Goal: Contribute content: Add original content to the website for others to see

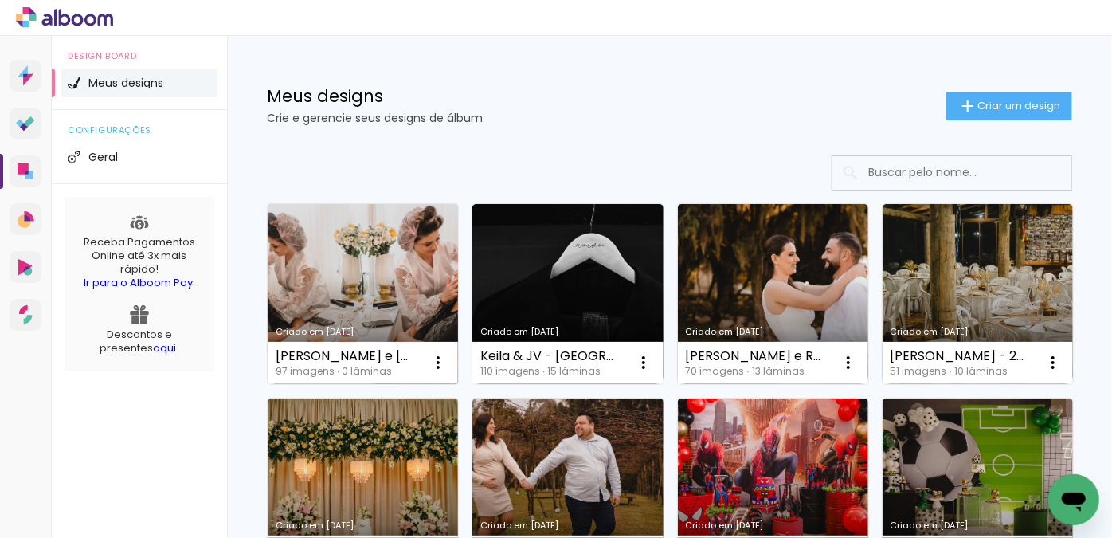
click at [366, 251] on link "Criado em [DATE]" at bounding box center [363, 294] width 190 height 180
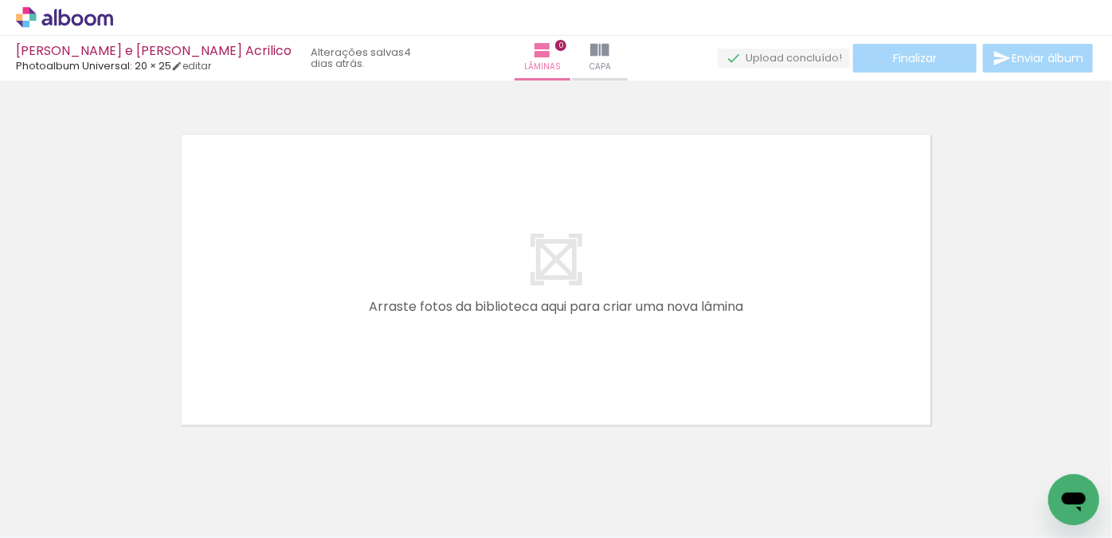
click at [49, 511] on span "Adicionar Fotos" at bounding box center [57, 516] width 48 height 18
click at [0, 0] on input "file" at bounding box center [0, 0] width 0 height 0
click at [161, 249] on div at bounding box center [556, 259] width 1112 height 346
click at [59, 509] on span "Adicionar Fotos" at bounding box center [57, 516] width 48 height 18
click at [0, 0] on input "file" at bounding box center [0, 0] width 0 height 0
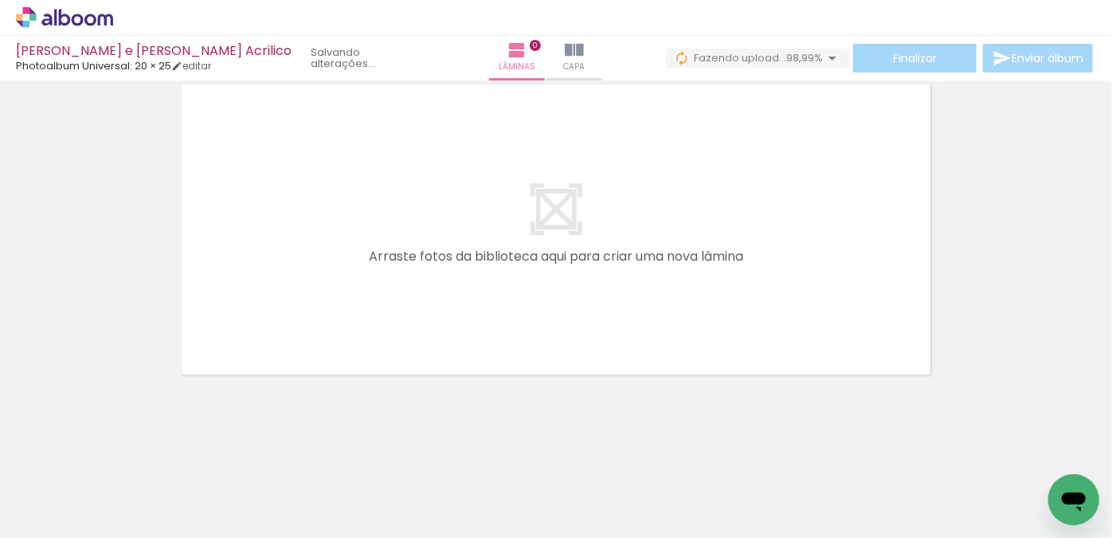
scroll to position [0, 7854]
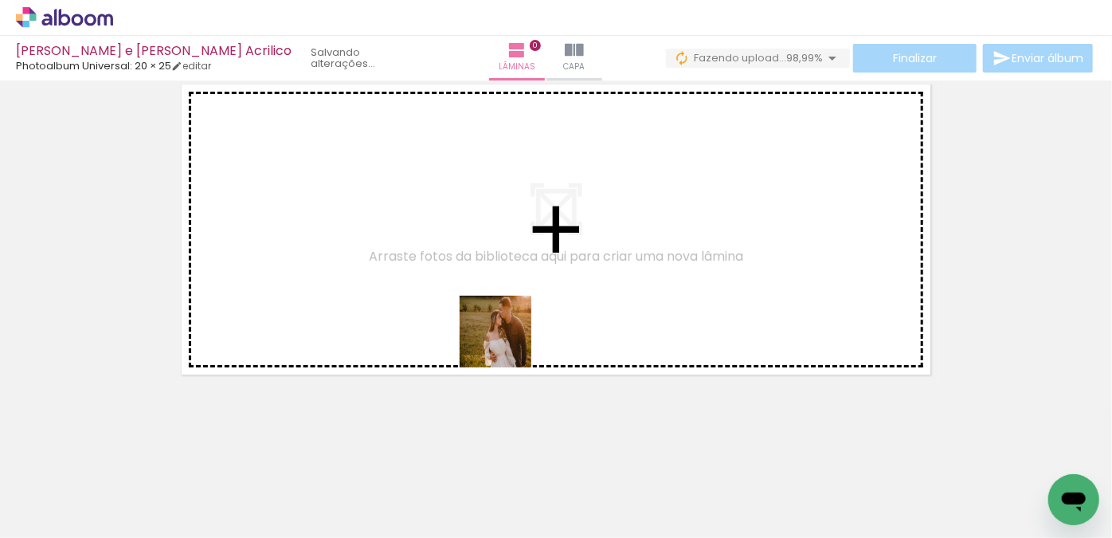
drag, startPoint x: 517, startPoint y: 481, endPoint x: 507, endPoint y: 367, distance: 114.3
click at [507, 318] on quentale-workspace at bounding box center [556, 269] width 1112 height 538
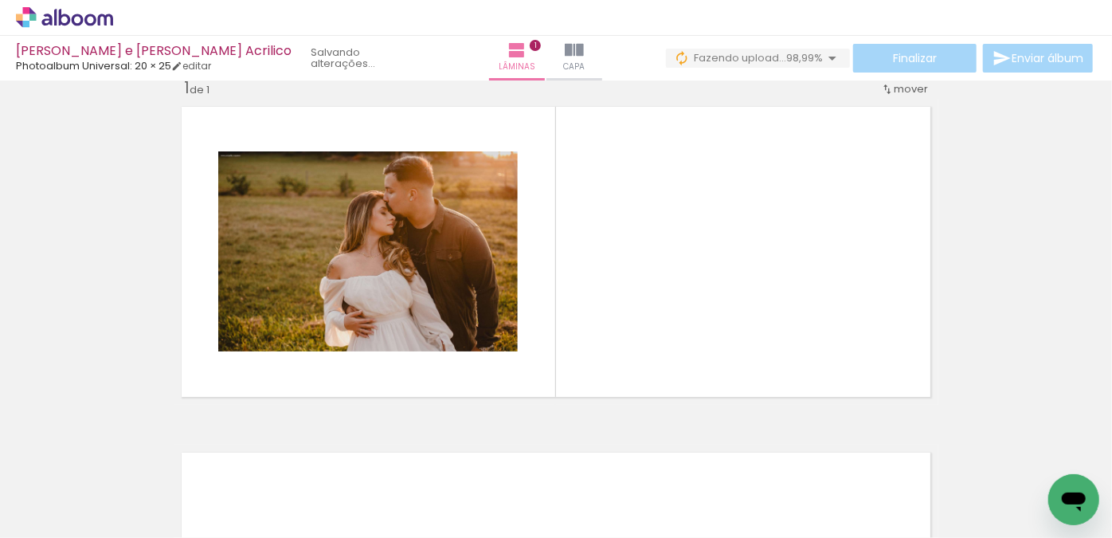
scroll to position [20, 0]
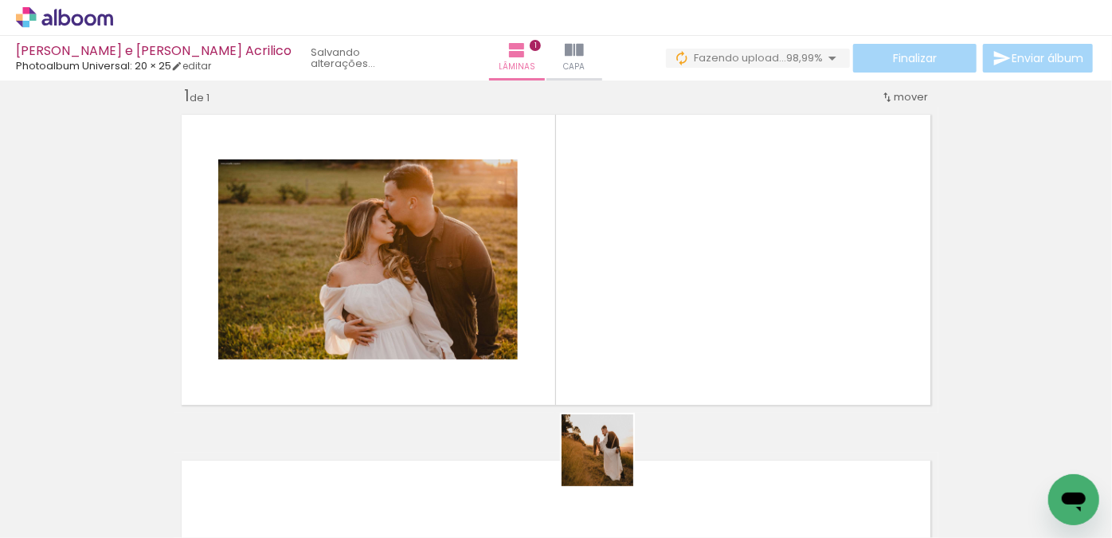
drag, startPoint x: 609, startPoint y: 462, endPoint x: 609, endPoint y: 317, distance: 145.0
click at [609, 317] on quentale-workspace at bounding box center [556, 269] width 1112 height 538
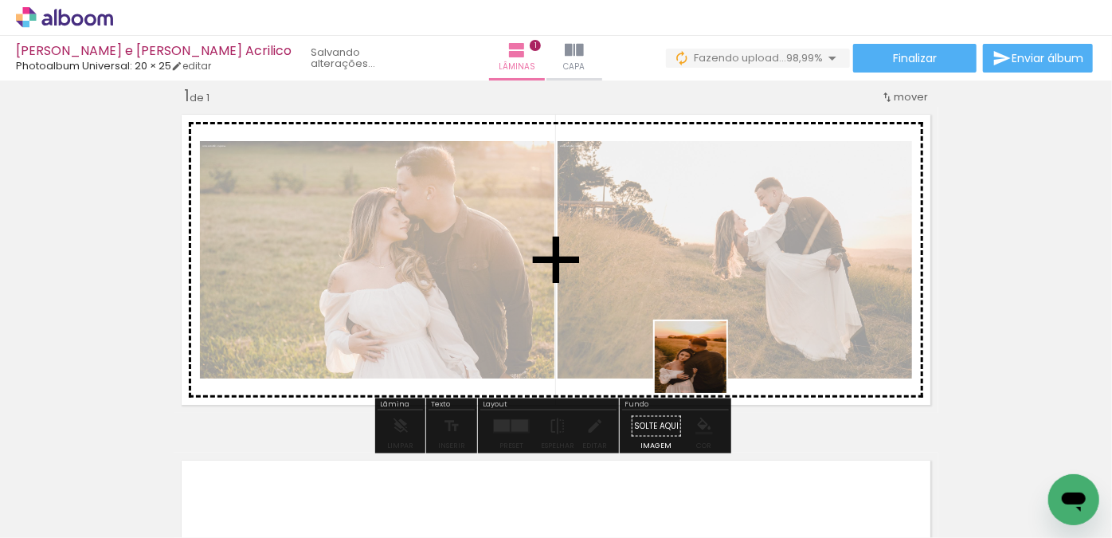
drag, startPoint x: 701, startPoint y: 397, endPoint x: 699, endPoint y: 328, distance: 68.5
click at [702, 307] on quentale-workspace at bounding box center [556, 269] width 1112 height 538
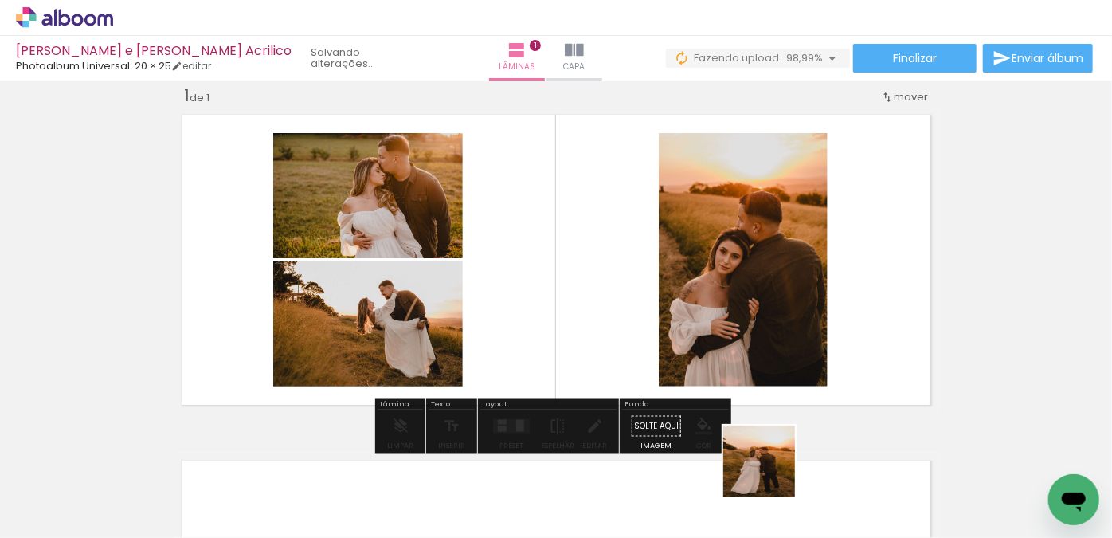
drag, startPoint x: 771, startPoint y: 473, endPoint x: 793, endPoint y: 344, distance: 130.9
click at [776, 303] on quentale-workspace at bounding box center [556, 269] width 1112 height 538
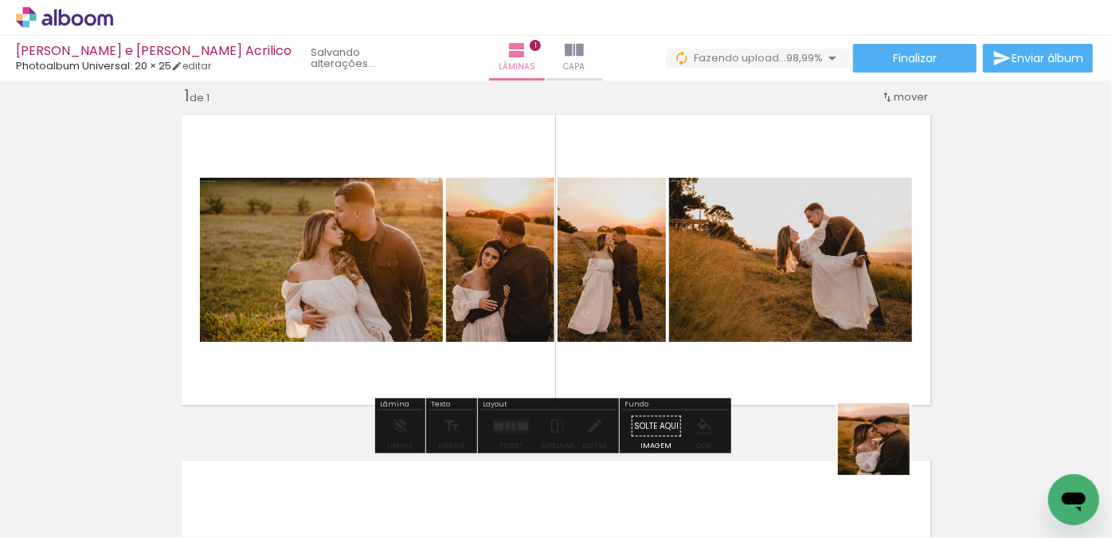
drag, startPoint x: 886, startPoint y: 451, endPoint x: 809, endPoint y: 259, distance: 206.6
click at [815, 263] on quentale-workspace at bounding box center [556, 269] width 1112 height 538
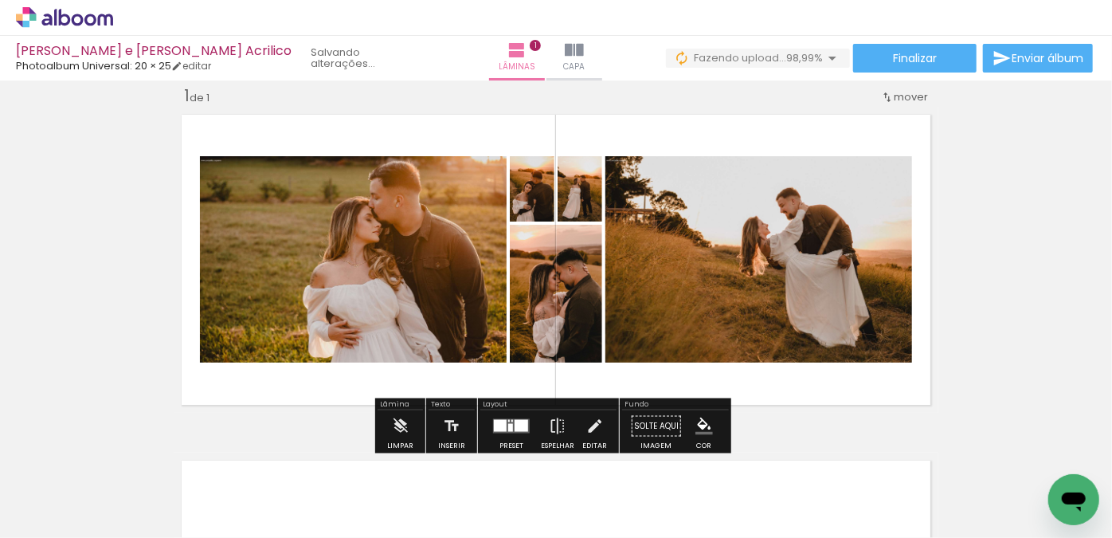
click at [33, 492] on input "Todas as fotos" at bounding box center [44, 490] width 61 height 14
click at [0, 0] on slot "Não utilizadas" at bounding box center [0, 0] width 0 height 0
type input "Não utilizadas"
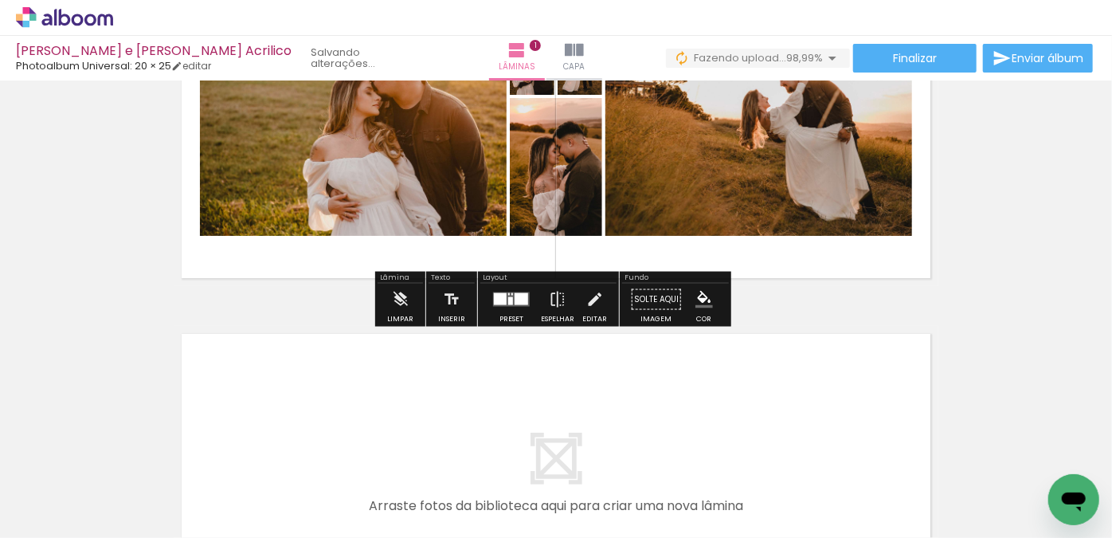
scroll to position [310, 0]
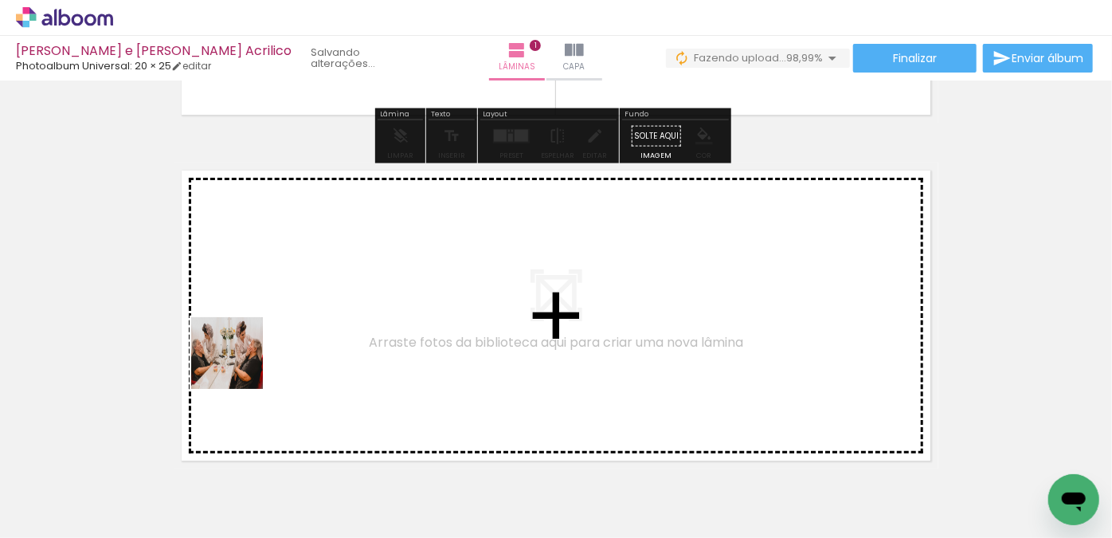
drag, startPoint x: 167, startPoint y: 470, endPoint x: 241, endPoint y: 361, distance: 131.4
click at [241, 361] on quentale-workspace at bounding box center [556, 269] width 1112 height 538
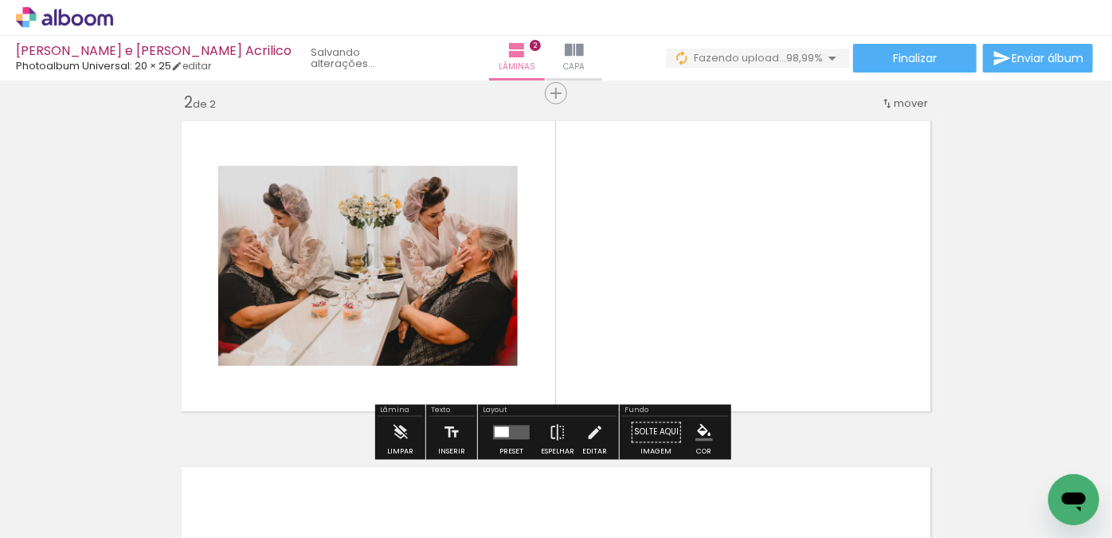
scroll to position [366, 0]
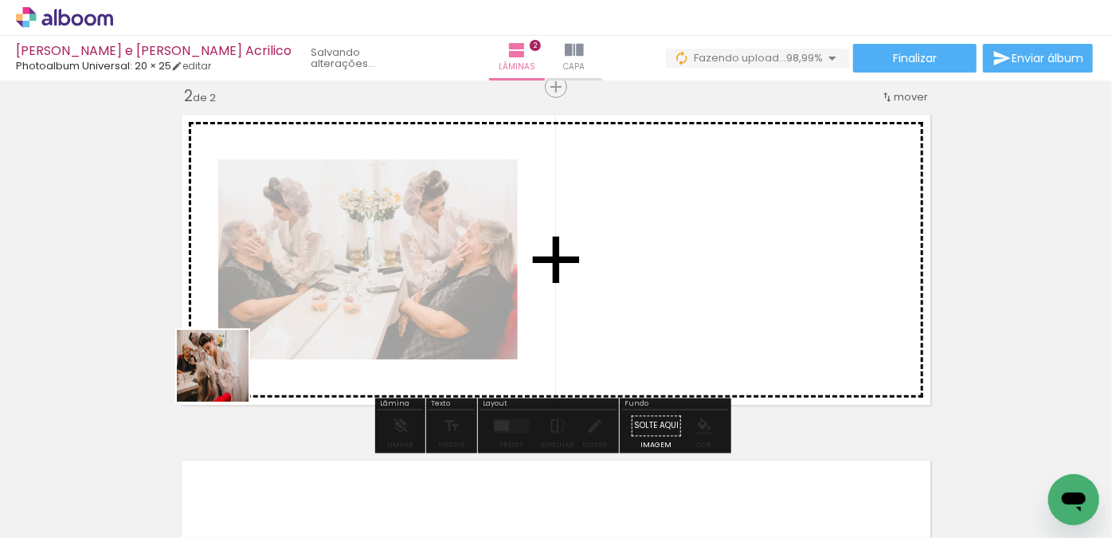
drag, startPoint x: 174, startPoint y: 487, endPoint x: 243, endPoint y: 352, distance: 152.1
click at [264, 313] on quentale-workspace at bounding box center [556, 269] width 1112 height 538
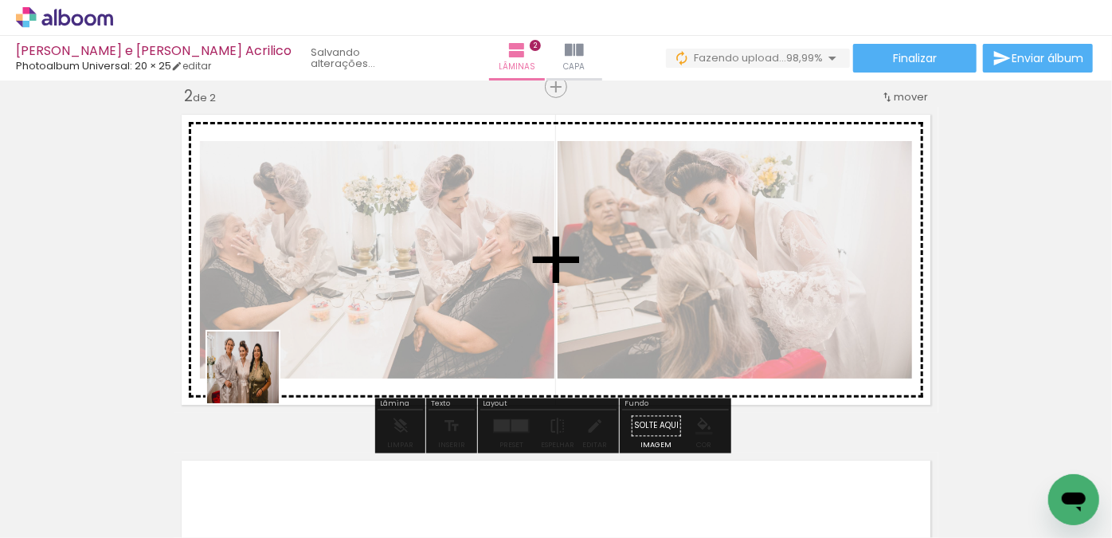
drag, startPoint x: 174, startPoint y: 475, endPoint x: 225, endPoint y: 397, distance: 93.7
click at [272, 355] on quentale-workspace at bounding box center [556, 269] width 1112 height 538
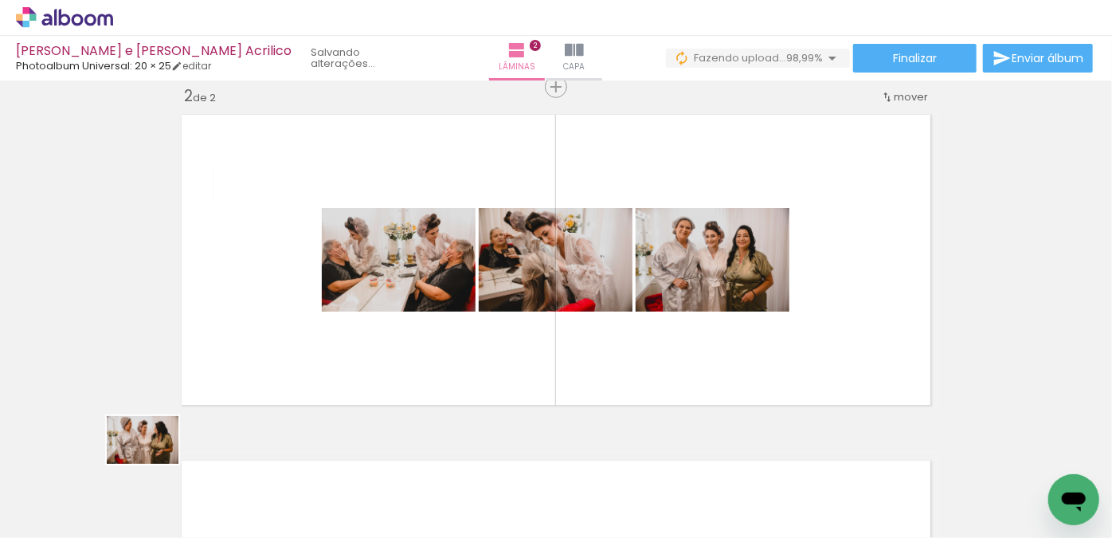
click at [155, 464] on div at bounding box center [159, 484] width 79 height 53
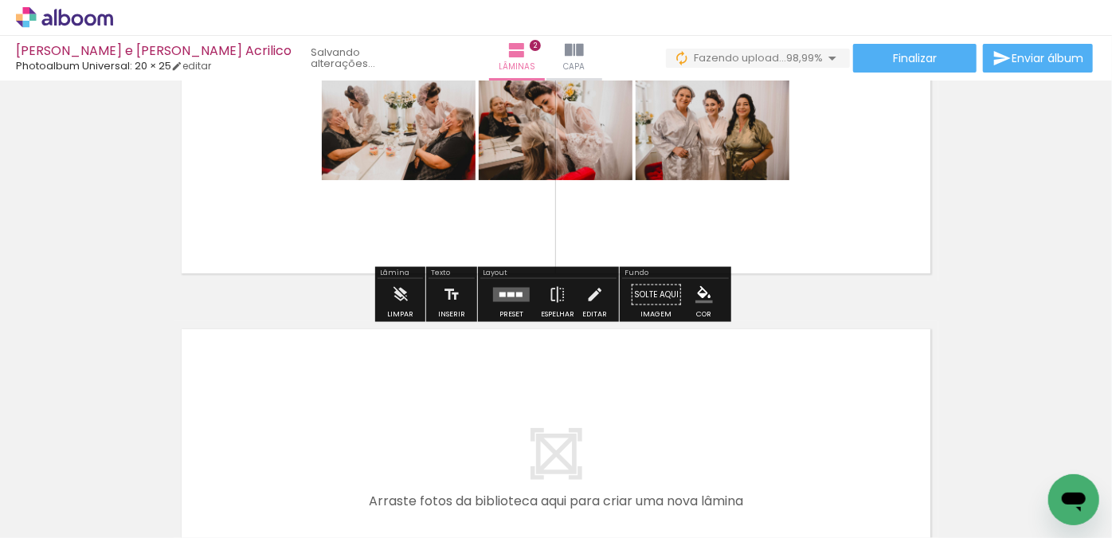
scroll to position [511, 0]
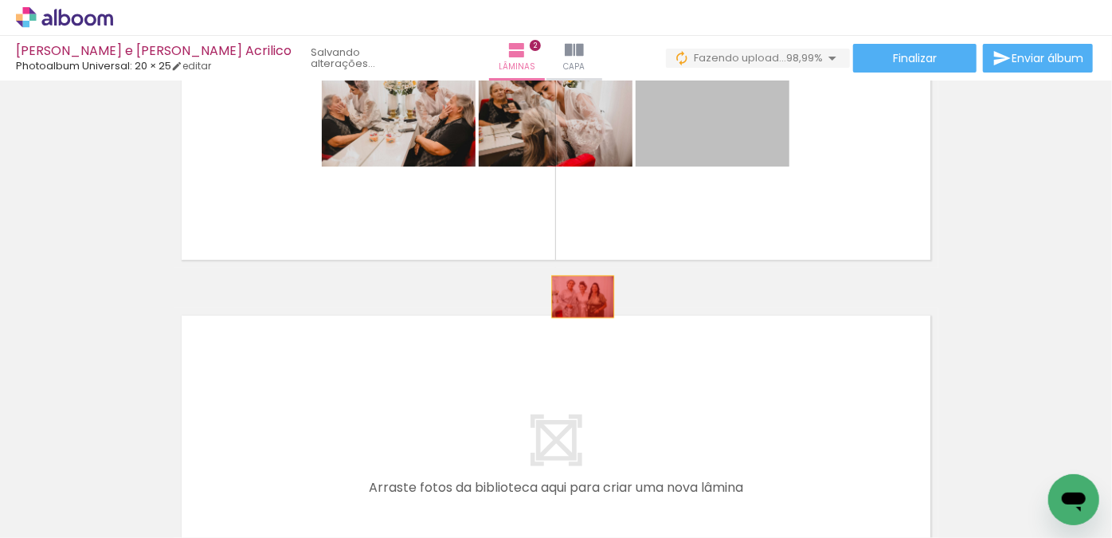
drag, startPoint x: 742, startPoint y: 135, endPoint x: 495, endPoint y: 336, distance: 318.8
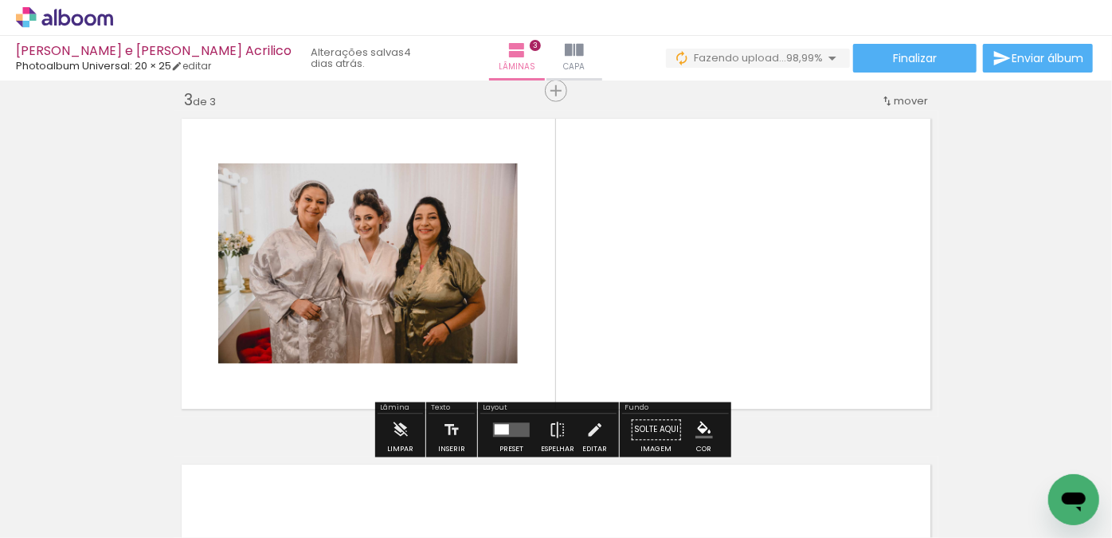
scroll to position [711, 0]
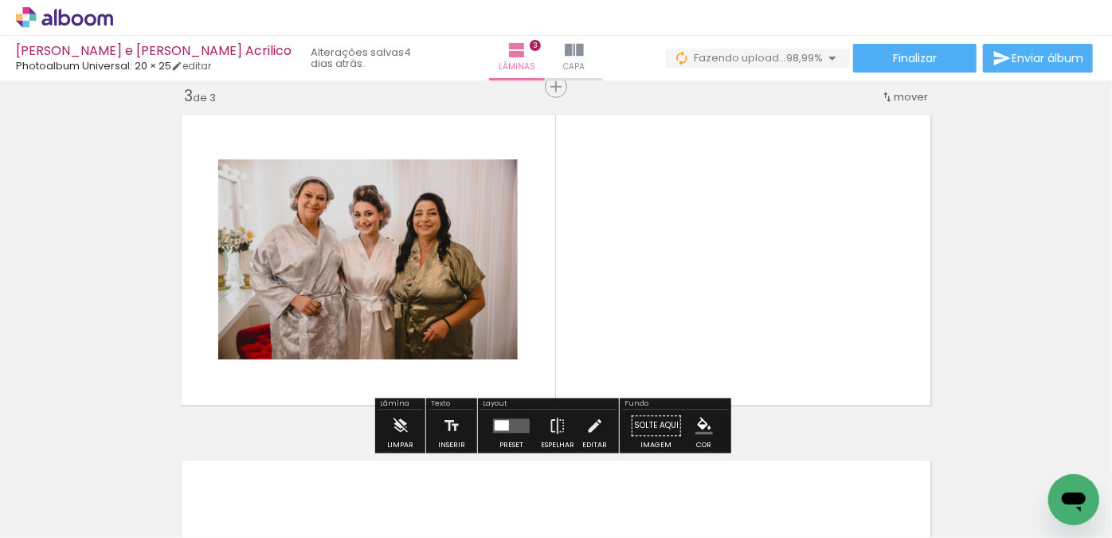
drag, startPoint x: 170, startPoint y: 483, endPoint x: 254, endPoint y: 311, distance: 191.3
click at [268, 287] on quentale-workspace at bounding box center [556, 269] width 1112 height 538
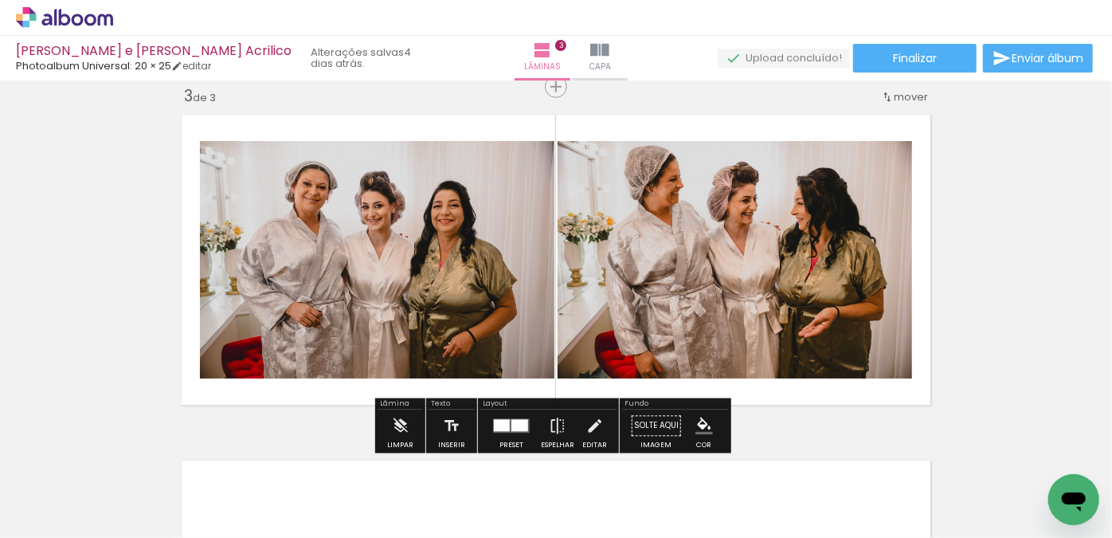
drag, startPoint x: 172, startPoint y: 481, endPoint x: 284, endPoint y: 311, distance: 203.5
click at [284, 311] on quentale-workspace at bounding box center [556, 269] width 1112 height 538
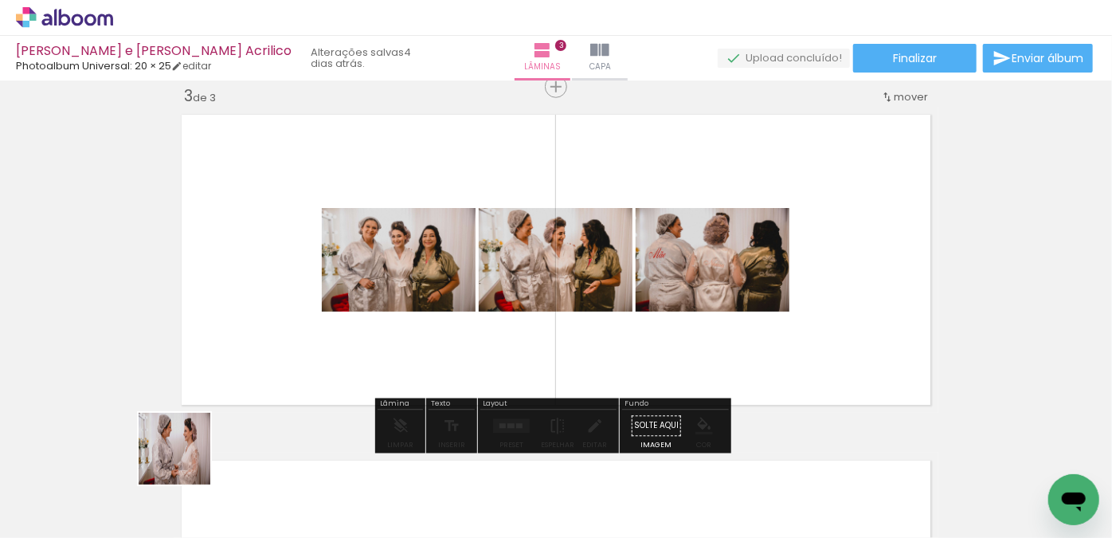
drag, startPoint x: 182, startPoint y: 472, endPoint x: 259, endPoint y: 364, distance: 132.6
click at [284, 322] on quentale-workspace at bounding box center [556, 269] width 1112 height 538
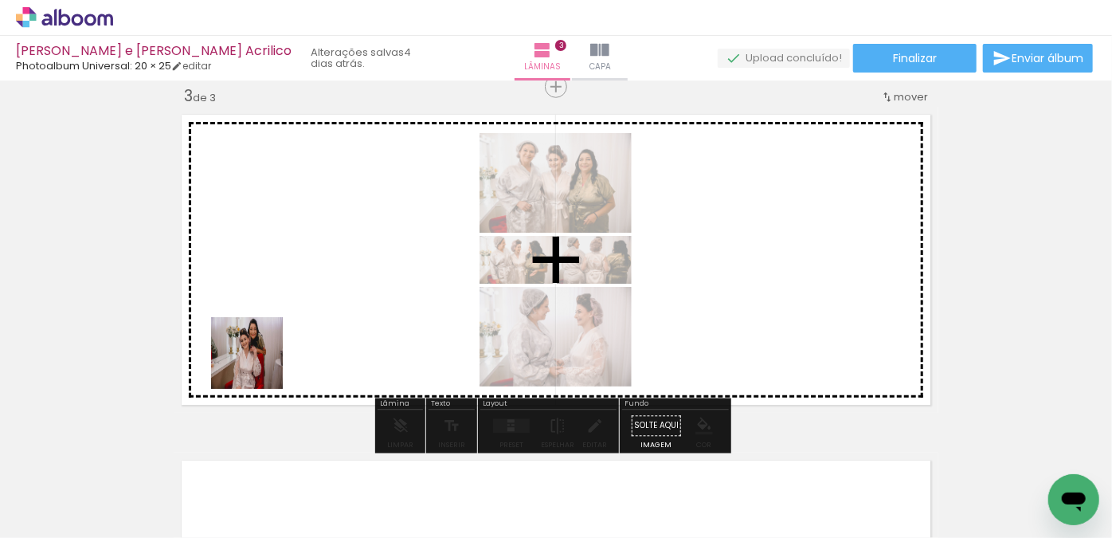
drag, startPoint x: 189, startPoint y: 473, endPoint x: 221, endPoint y: 418, distance: 63.5
click at [277, 340] on quentale-workspace at bounding box center [556, 269] width 1112 height 538
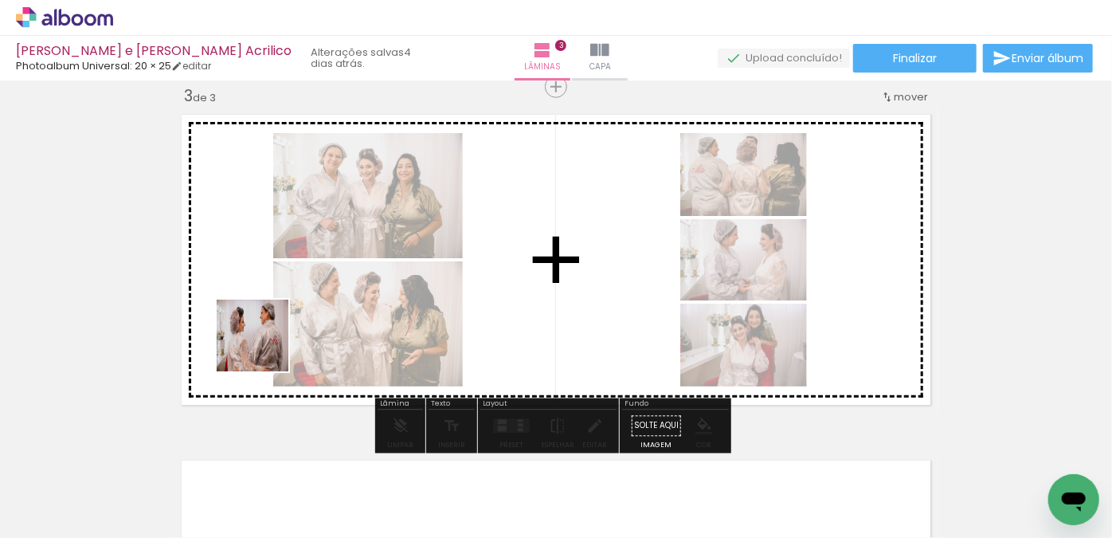
drag, startPoint x: 186, startPoint y: 473, endPoint x: 264, endPoint y: 347, distance: 148.1
click at [264, 347] on quentale-workspace at bounding box center [556, 269] width 1112 height 538
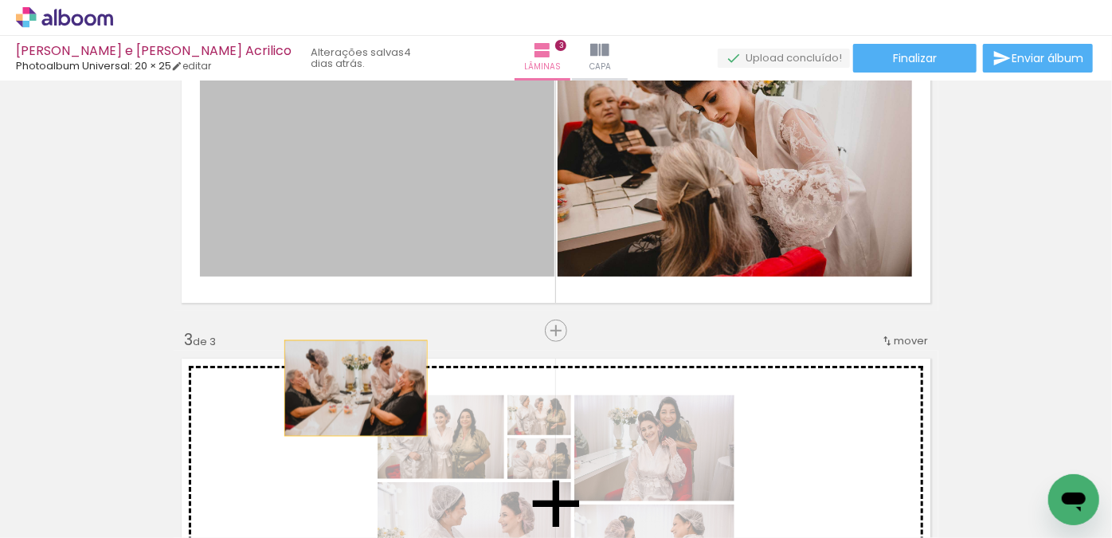
scroll to position [425, 0]
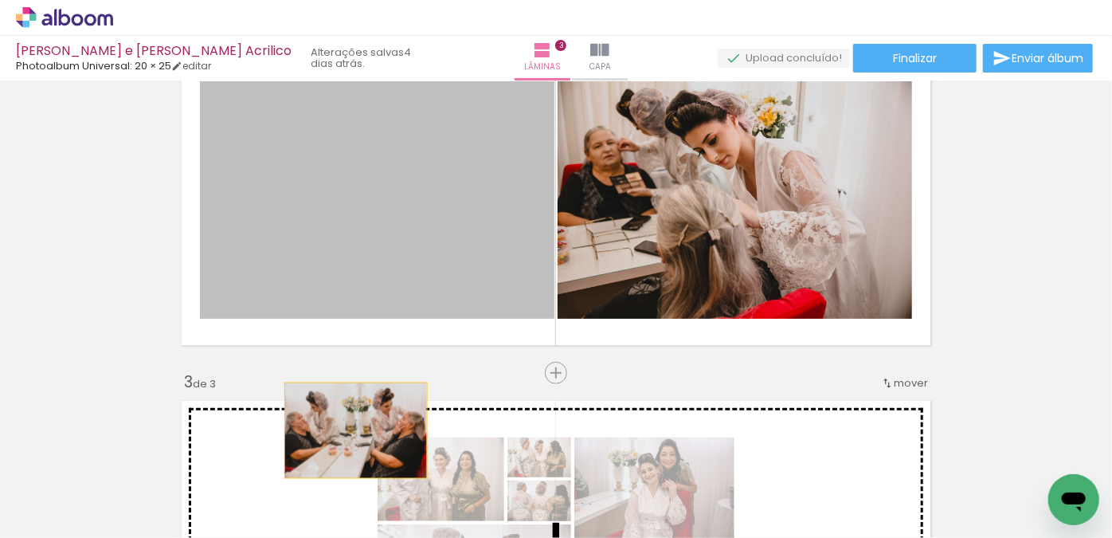
drag, startPoint x: 427, startPoint y: 175, endPoint x: 366, endPoint y: 331, distance: 166.7
click at [333, 390] on div "Inserir lâmina 1 de 3 Inserir lâmina 2 de 3 Inserir lâmina 3 de 3" at bounding box center [556, 352] width 1112 height 1383
